Goal: Task Accomplishment & Management: Manage account settings

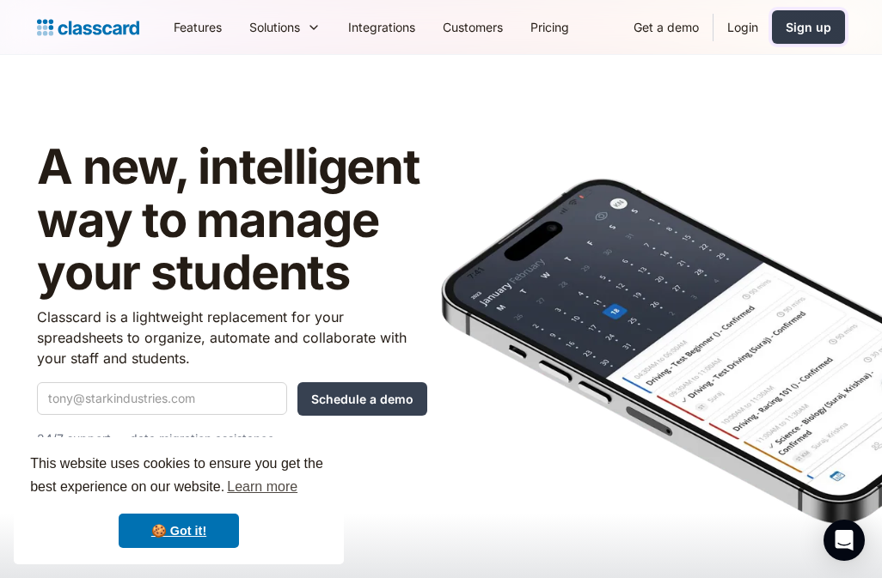
click at [794, 27] on div "Sign up" at bounding box center [808, 27] width 46 height 18
click at [743, 22] on link "Login" at bounding box center [742, 27] width 58 height 39
